Goal: Information Seeking & Learning: Learn about a topic

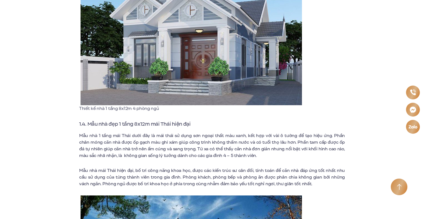
scroll to position [969, 0]
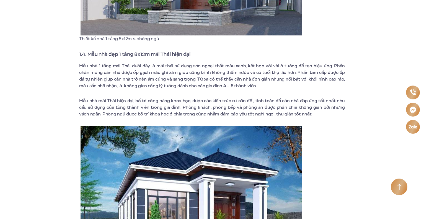
drag, startPoint x: 220, startPoint y: 75, endPoint x: 207, endPoint y: 73, distance: 13.2
click at [219, 75] on span "Mẫu nhà 1 tầng mái Thái dưới đây là mái thái sử dụng sơn ngoại thất màu xanh, k…" at bounding box center [212, 76] width 266 height 26
drag, startPoint x: 147, startPoint y: 76, endPoint x: 270, endPoint y: 95, distance: 124.7
click at [208, 80] on span "Mẫu nhà 1 tầng mái Thái dưới đây là mái thái sử dụng sơn ngoại thất màu xanh, k…" at bounding box center [212, 76] width 266 height 26
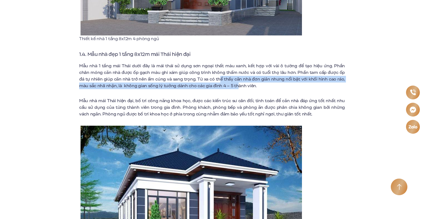
drag, startPoint x: 219, startPoint y: 85, endPoint x: 230, endPoint y: 85, distance: 10.3
click at [227, 86] on span "Mẫu nhà 1 tầng mái Thái dưới đây là mái thái sử dụng sơn ngoại thất màu xanh, k…" at bounding box center [212, 76] width 266 height 26
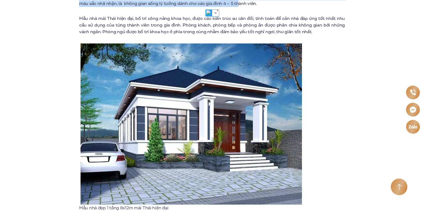
scroll to position [1052, 0]
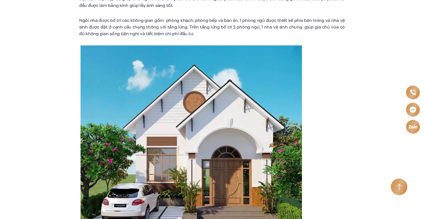
scroll to position [1579, 0]
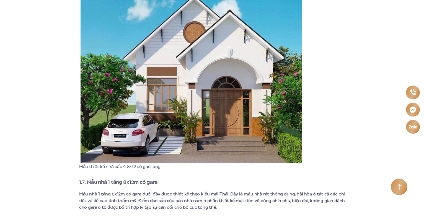
click at [104, 190] on div "Mẫu nhà 8×12 1 tầng đang là xu hướng lựa chọn của nhiều gia đình hiện đại. Bằng…" at bounding box center [212, 133] width 266 height 3052
drag, startPoint x: 86, startPoint y: 183, endPoint x: 197, endPoint y: 184, distance: 111.1
click at [188, 183] on h3 "1.7. Mẫu nhà 1 tầng 8x12m có gara" at bounding box center [212, 182] width 266 height 8
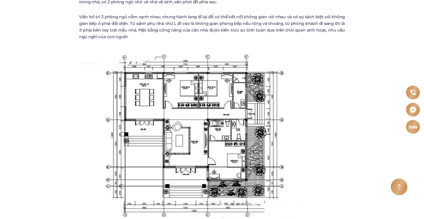
scroll to position [2603, 0]
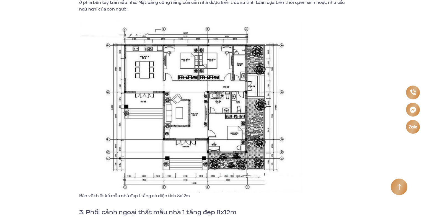
click at [182, 163] on img at bounding box center [192, 107] width 222 height 172
drag, startPoint x: 219, startPoint y: 127, endPoint x: 231, endPoint y: 124, distance: 12.6
click at [219, 127] on img at bounding box center [192, 107] width 222 height 172
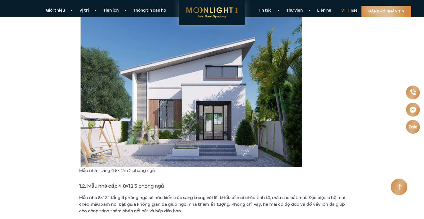
scroll to position [318, 0]
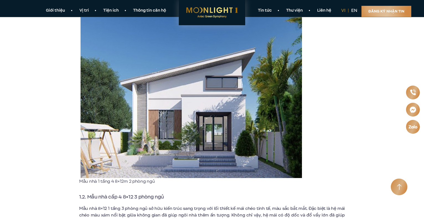
click at [211, 118] on img at bounding box center [192, 90] width 222 height 176
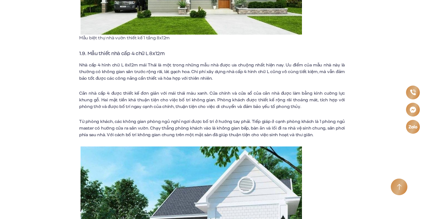
scroll to position [2340, 0]
